Goal: Check status: Check status

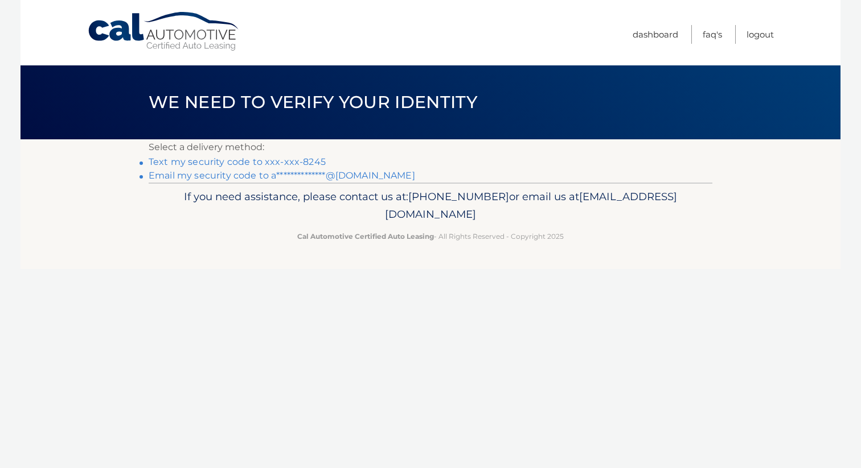
click at [314, 160] on link "Text my security code to xxx-xxx-8245" at bounding box center [237, 162] width 177 height 11
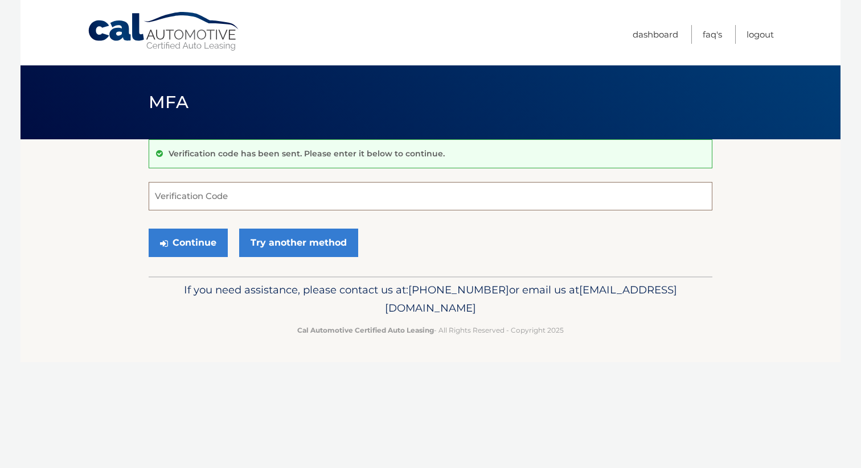
paste input "181693"
type input "181693"
click at [196, 246] on button "Continue" at bounding box center [188, 243] width 79 height 28
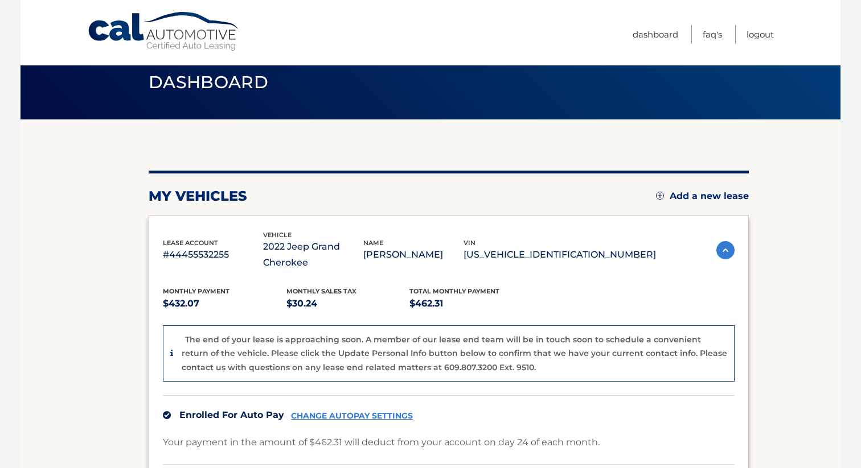
scroll to position [20, 0]
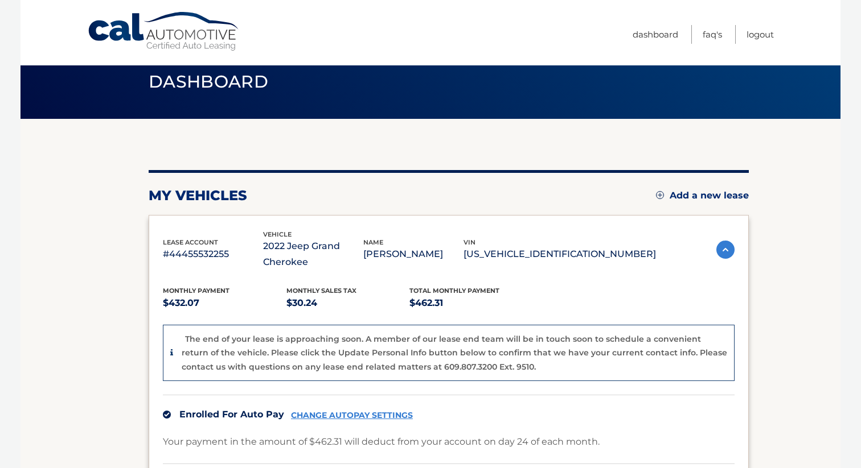
click at [596, 252] on p "[US_VEHICLE_IDENTIFICATION_NUMBER]" at bounding box center [559, 254] width 192 height 16
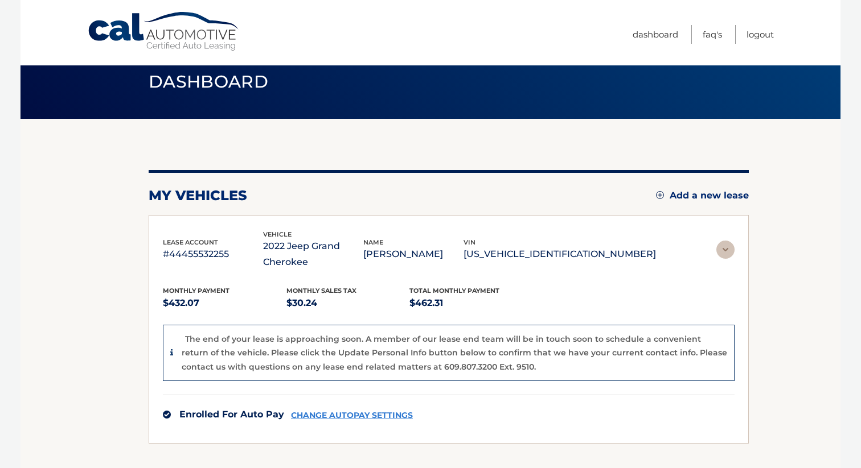
click at [596, 252] on p "[US_VEHICLE_IDENTIFICATION_NUMBER]" at bounding box center [559, 254] width 192 height 16
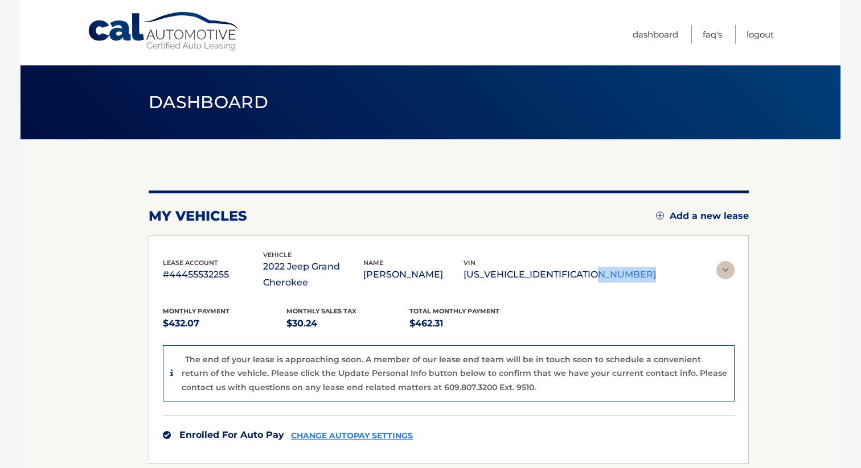
click at [596, 252] on div "lease account #44455532255 vehicle 2022 Jeep Grand Cherokee name [PERSON_NAME] …" at bounding box center [409, 271] width 493 height 42
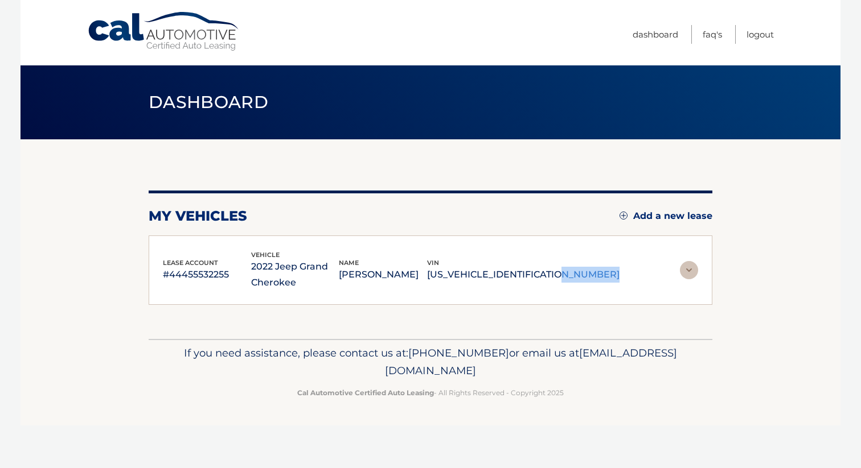
copy div "[US_VEHICLE_IDENTIFICATION_NUMBER]"
click at [669, 37] on link "Dashboard" at bounding box center [655, 34] width 46 height 19
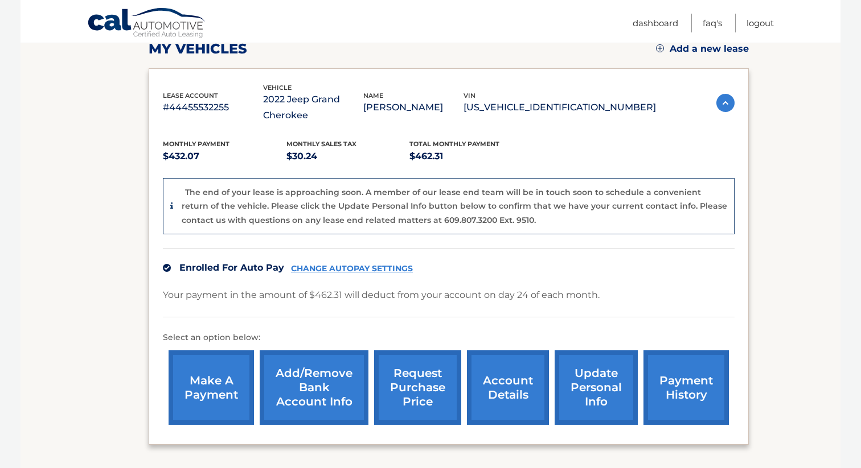
scroll to position [264, 0]
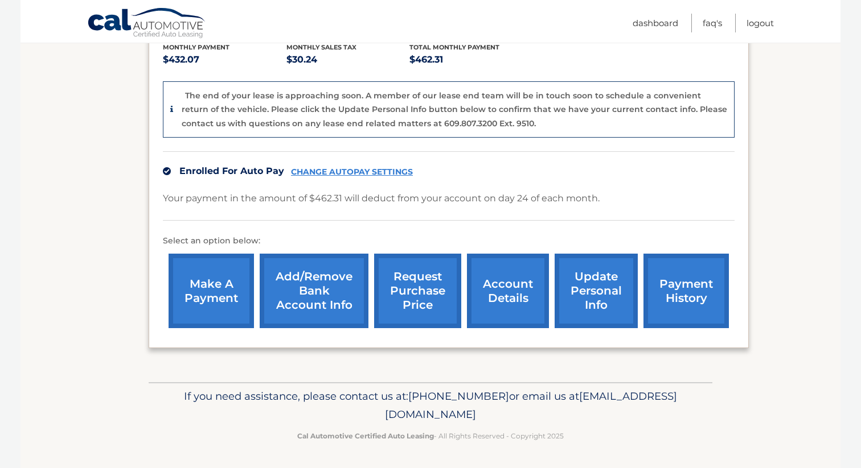
click at [409, 294] on link "request purchase price" at bounding box center [417, 291] width 87 height 75
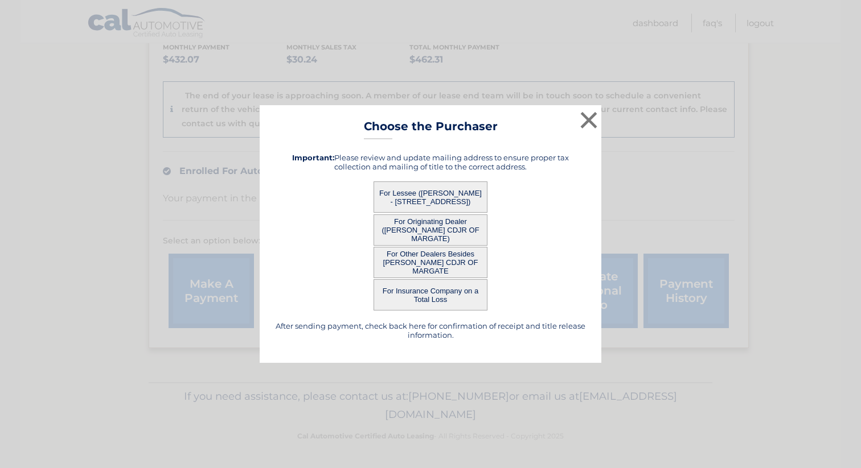
click at [423, 199] on button "For Lessee ([PERSON_NAME] - [STREET_ADDRESS])" at bounding box center [430, 197] width 114 height 31
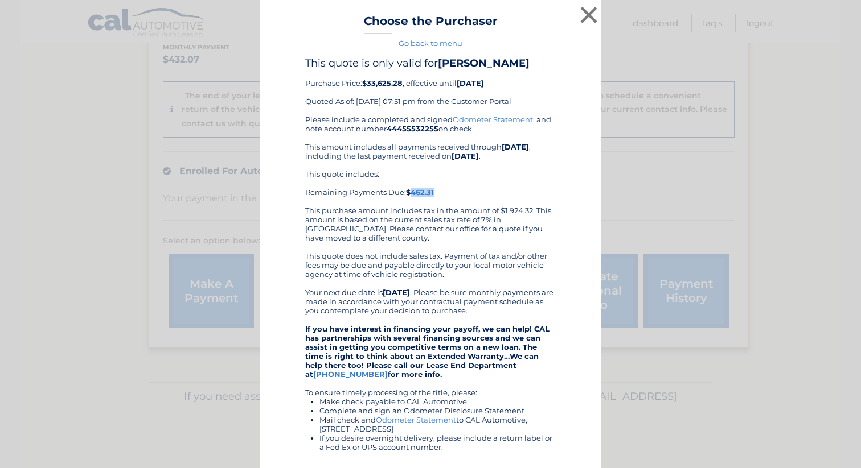
drag, startPoint x: 443, startPoint y: 191, endPoint x: 411, endPoint y: 190, distance: 32.4
click at [411, 190] on div "This quote includes: Remaining Payments Due: $462.31 This purchase amount inclu…" at bounding box center [430, 206] width 250 height 73
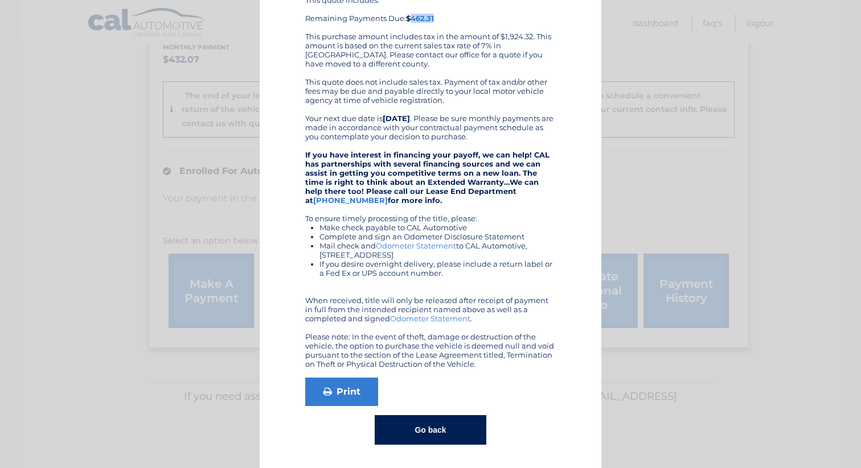
scroll to position [0, 0]
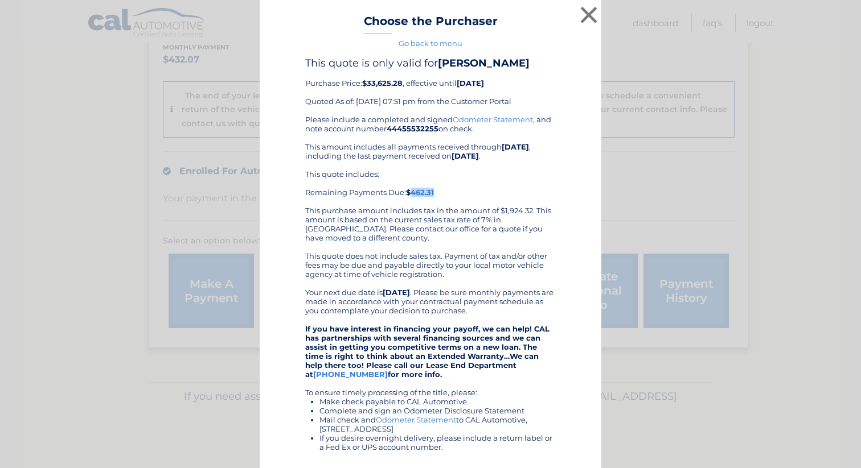
drag, startPoint x: 481, startPoint y: 366, endPoint x: 308, endPoint y: 57, distance: 353.4
click at [308, 57] on div "This quote is only valid for ALESSIO IANNOZZI Purchase Price: $33,625.28 , effe…" at bounding box center [430, 319] width 250 height 524
copy div "his quote is only valid for ALESSIO IANNOZZI Purchase Price: $33,625.28 , effec…"
